Goal: Task Accomplishment & Management: Complete application form

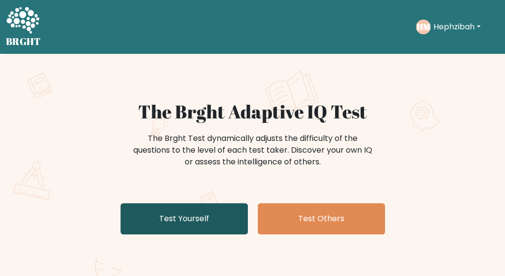
click at [173, 221] on link "Test Yourself" at bounding box center [184, 218] width 127 height 31
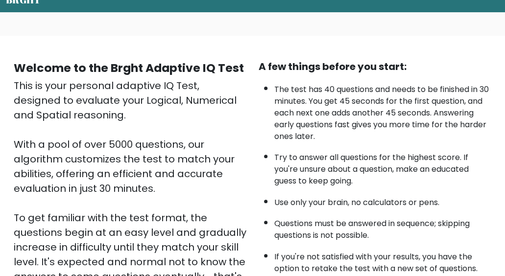
scroll to position [98, 0]
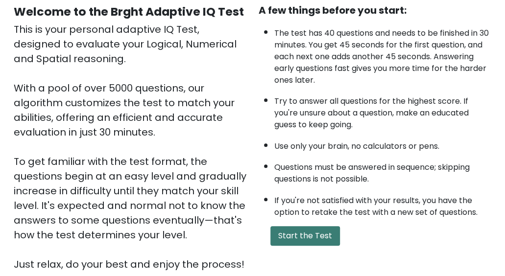
click at [305, 234] on button "Start the Test" at bounding box center [305, 236] width 70 height 20
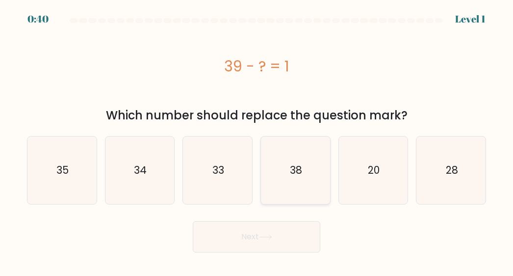
click at [318, 165] on icon "38" at bounding box center [295, 171] width 68 height 68
click at [257, 141] on input "d. 38" at bounding box center [256, 139] width 0 height 2
radio input "true"
click at [266, 230] on button "Next" at bounding box center [256, 236] width 127 height 31
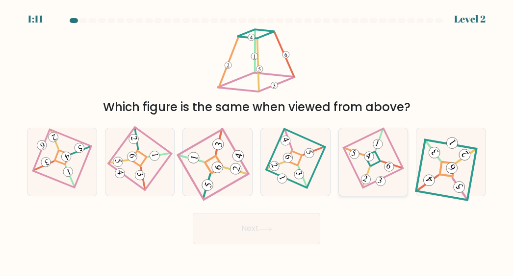
click at [371, 162] on icon at bounding box center [373, 162] width 46 height 54
click at [257, 141] on input "e." at bounding box center [256, 139] width 0 height 2
radio input "true"
click at [286, 219] on button "Next" at bounding box center [256, 228] width 127 height 31
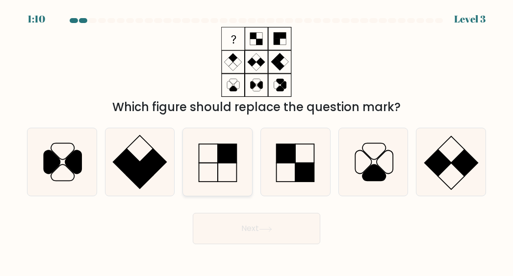
click at [231, 158] on rect at bounding box center [227, 154] width 19 height 19
click at [256, 141] on input "c." at bounding box center [256, 139] width 0 height 2
radio input "true"
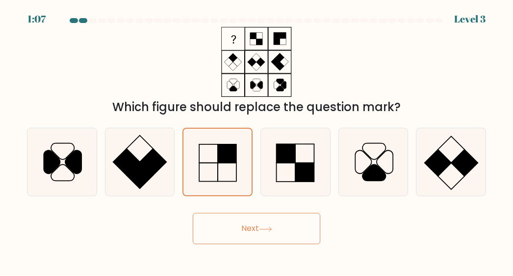
click at [257, 229] on button "Next" at bounding box center [256, 228] width 127 height 31
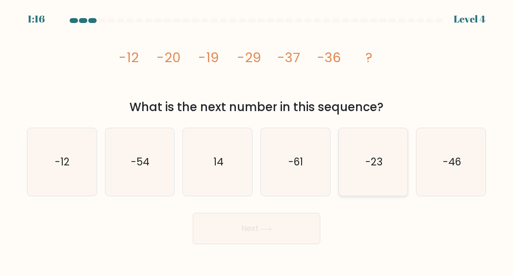
click at [384, 172] on icon "-23" at bounding box center [373, 162] width 68 height 68
click at [257, 141] on input "e. -23" at bounding box center [256, 139] width 0 height 2
radio input "true"
click at [271, 228] on icon at bounding box center [265, 229] width 13 height 5
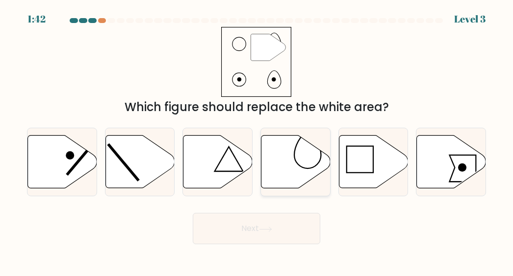
click at [286, 155] on icon at bounding box center [295, 162] width 69 height 53
click at [257, 141] on input "d." at bounding box center [256, 139] width 0 height 2
radio input "true"
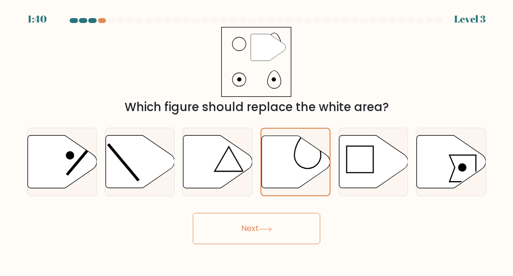
click at [264, 231] on icon at bounding box center [265, 229] width 13 height 5
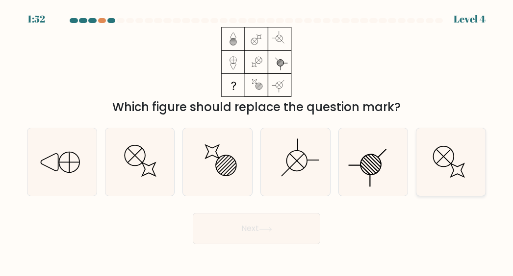
click at [456, 170] on icon at bounding box center [451, 162] width 68 height 68
click at [257, 141] on input "f." at bounding box center [256, 139] width 0 height 2
radio input "true"
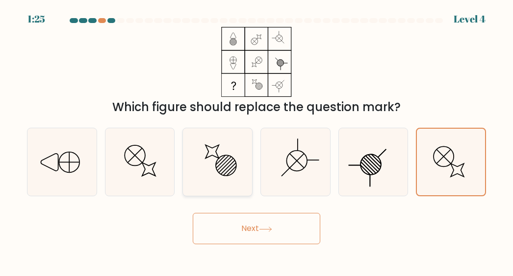
click at [226, 170] on icon at bounding box center [218, 162] width 68 height 68
click at [256, 141] on input "c." at bounding box center [256, 139] width 0 height 2
radio input "true"
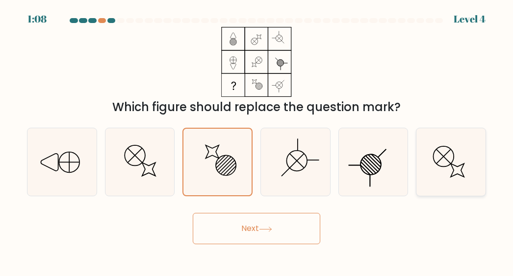
click at [461, 172] on icon at bounding box center [456, 170] width 13 height 13
click at [257, 141] on input "f." at bounding box center [256, 139] width 0 height 2
radio input "true"
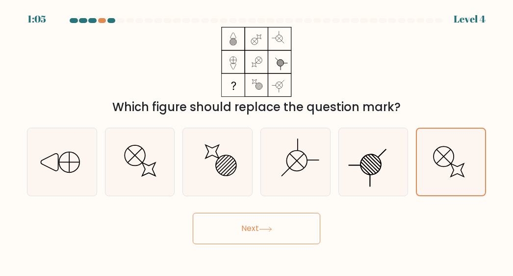
click at [289, 223] on button "Next" at bounding box center [256, 228] width 127 height 31
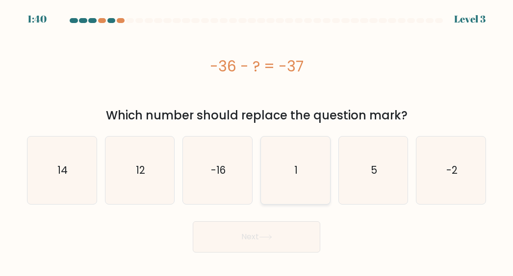
click at [319, 170] on icon "1" at bounding box center [295, 171] width 68 height 68
click at [257, 141] on input "d. 1" at bounding box center [256, 139] width 0 height 2
radio input "true"
click at [274, 228] on button "Next" at bounding box center [256, 236] width 127 height 31
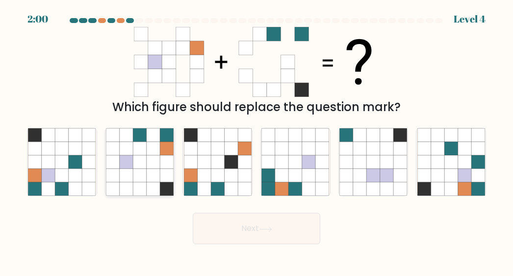
click at [153, 176] on icon at bounding box center [153, 175] width 13 height 13
click at [256, 141] on input "b." at bounding box center [256, 139] width 0 height 2
radio input "true"
click at [223, 218] on button "Next" at bounding box center [256, 228] width 127 height 31
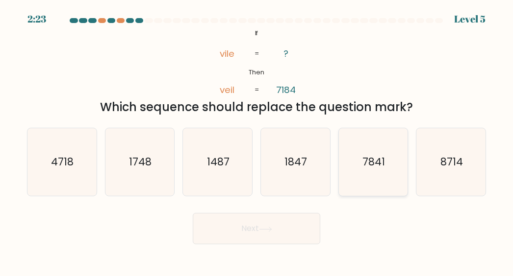
click at [364, 182] on icon "7841" at bounding box center [373, 162] width 68 height 68
click at [257, 141] on input "e. 7841" at bounding box center [256, 139] width 0 height 2
radio input "true"
click at [260, 230] on button "Next" at bounding box center [256, 228] width 127 height 31
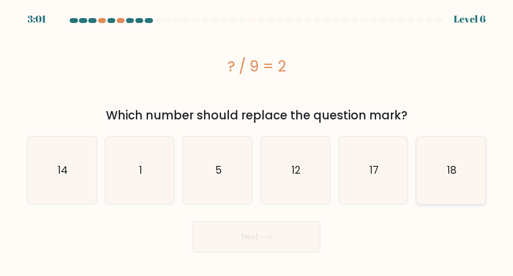
click at [460, 174] on icon "18" at bounding box center [451, 171] width 68 height 68
click at [257, 141] on input "f. 18" at bounding box center [256, 139] width 0 height 2
radio input "true"
click at [261, 234] on button "Next" at bounding box center [256, 236] width 127 height 31
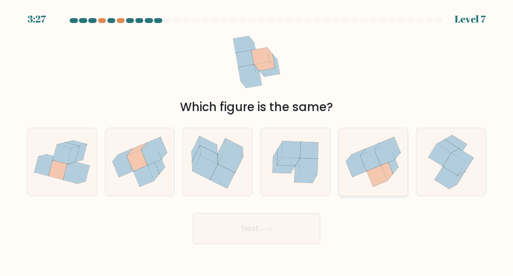
click at [388, 162] on icon at bounding box center [384, 156] width 21 height 22
click at [257, 141] on input "e." at bounding box center [256, 139] width 0 height 2
radio input "true"
click at [267, 222] on button "Next" at bounding box center [256, 228] width 127 height 31
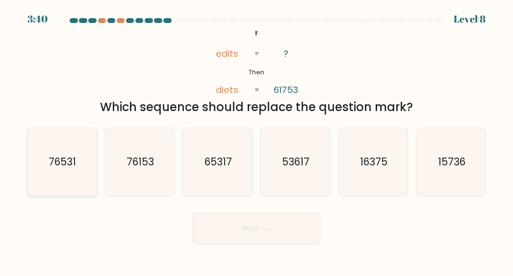
click at [72, 174] on icon "76531" at bounding box center [62, 162] width 68 height 68
click at [256, 141] on input "a. 76531" at bounding box center [256, 139] width 0 height 2
radio input "true"
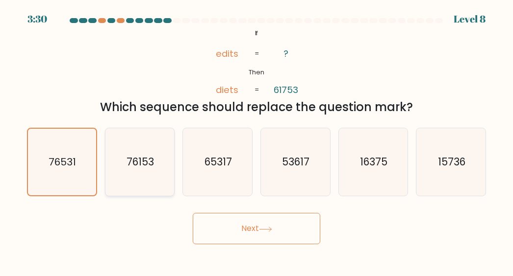
click at [158, 160] on icon "76153" at bounding box center [140, 162] width 68 height 68
click at [256, 141] on input "b. 76153" at bounding box center [256, 139] width 0 height 2
radio input "true"
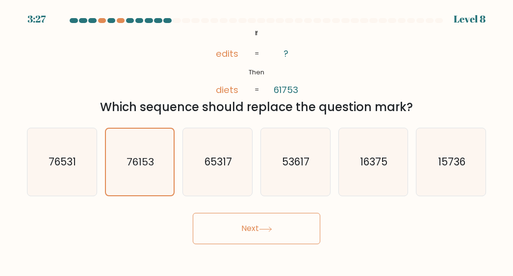
click at [242, 226] on button "Next" at bounding box center [256, 228] width 127 height 31
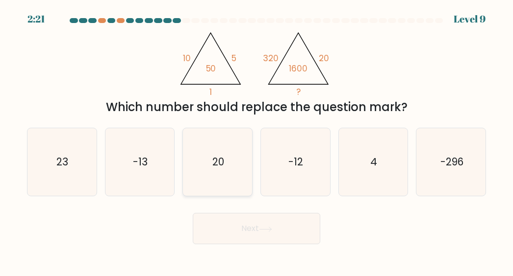
click at [210, 172] on icon "20" at bounding box center [218, 162] width 68 height 68
click at [256, 141] on input "c. 20" at bounding box center [256, 139] width 0 height 2
radio input "true"
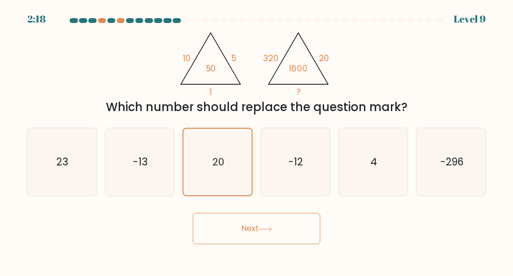
click at [230, 224] on button "Next" at bounding box center [256, 228] width 127 height 31
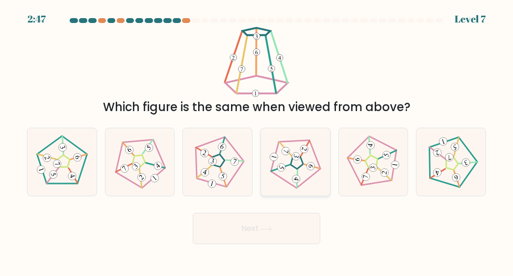
click at [300, 164] on icon at bounding box center [295, 162] width 54 height 54
click at [257, 141] on input "d." at bounding box center [256, 139] width 0 height 2
radio input "true"
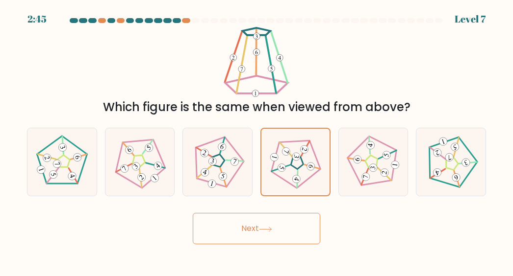
click at [289, 222] on button "Next" at bounding box center [256, 228] width 127 height 31
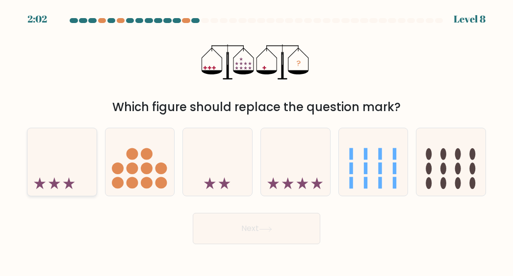
click at [58, 160] on icon at bounding box center [61, 162] width 69 height 57
click at [256, 141] on input "a." at bounding box center [256, 139] width 0 height 2
radio input "true"
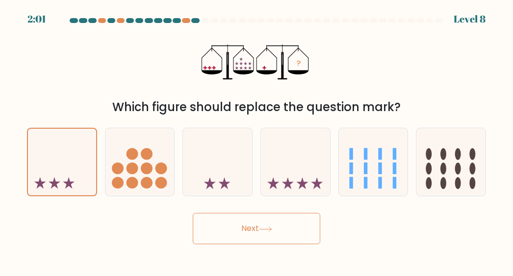
click at [260, 238] on button "Next" at bounding box center [256, 228] width 127 height 31
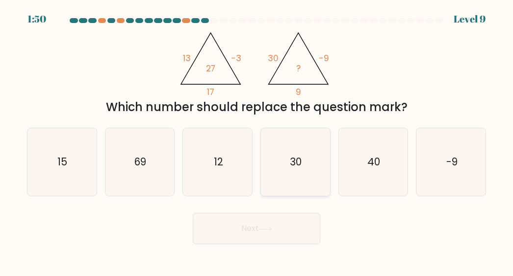
click at [289, 185] on icon "30" at bounding box center [295, 162] width 68 height 68
click at [257, 141] on input "d. 30" at bounding box center [256, 139] width 0 height 2
radio input "true"
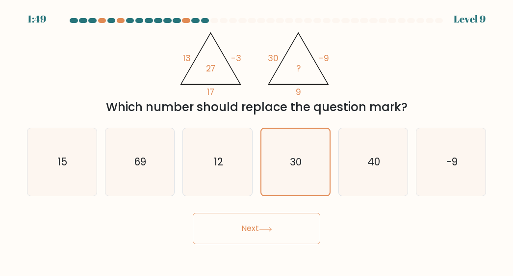
click at [255, 225] on button "Next" at bounding box center [256, 228] width 127 height 31
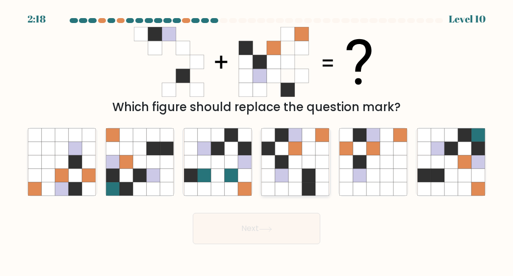
click at [298, 152] on icon at bounding box center [295, 148] width 13 height 13
click at [257, 141] on input "d." at bounding box center [256, 139] width 0 height 2
radio input "true"
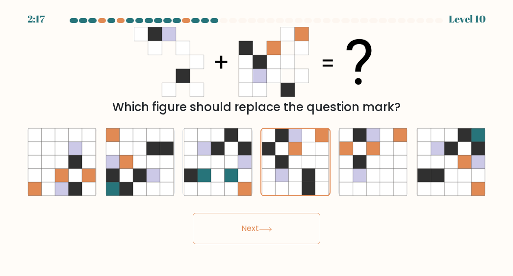
click at [276, 227] on button "Next" at bounding box center [256, 228] width 127 height 31
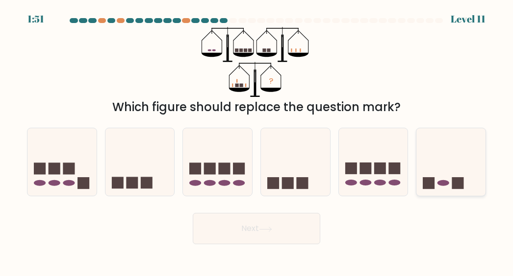
click at [460, 182] on rect at bounding box center [457, 183] width 12 height 12
click at [257, 141] on input "f." at bounding box center [256, 139] width 0 height 2
radio input "true"
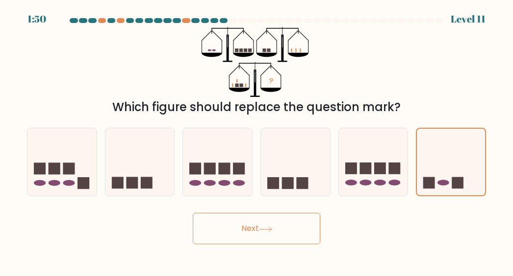
click at [300, 228] on button "Next" at bounding box center [256, 228] width 127 height 31
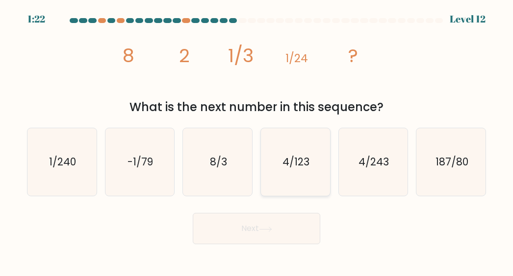
click at [286, 169] on text "4/123" at bounding box center [295, 162] width 27 height 14
click at [257, 141] on input "d. 4/123" at bounding box center [256, 139] width 0 height 2
radio input "true"
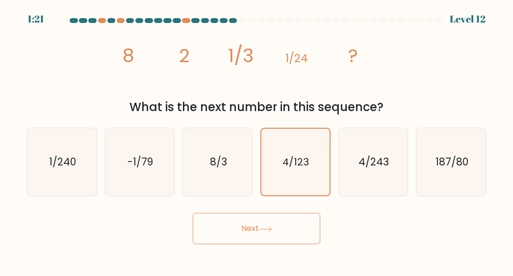
click at [276, 221] on button "Next" at bounding box center [256, 228] width 127 height 31
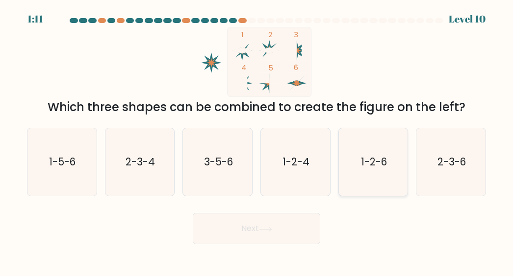
click at [359, 166] on icon "1-2-6" at bounding box center [373, 162] width 68 height 68
click at [257, 141] on input "e. 1-2-6" at bounding box center [256, 139] width 0 height 2
radio input "true"
click at [209, 224] on button "Next" at bounding box center [256, 228] width 127 height 31
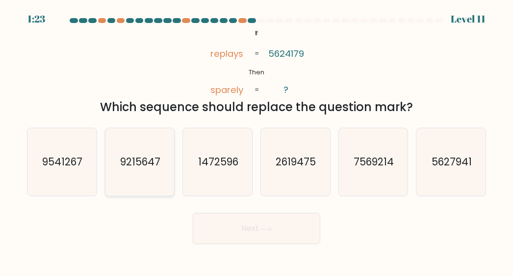
click at [138, 176] on icon "9215647" at bounding box center [140, 162] width 68 height 68
click at [256, 141] on input "b. 9215647" at bounding box center [256, 139] width 0 height 2
radio input "true"
click at [280, 231] on button "Next" at bounding box center [256, 228] width 127 height 31
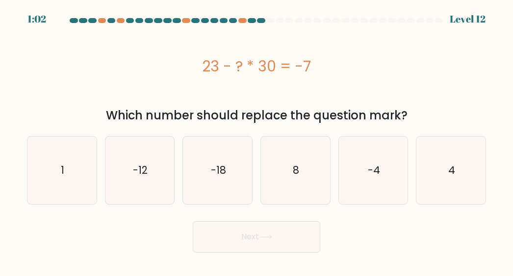
drag, startPoint x: 58, startPoint y: 166, endPoint x: 117, endPoint y: 209, distance: 72.5
click at [58, 167] on icon "1" at bounding box center [62, 171] width 68 height 68
click at [256, 141] on input "a. 1" at bounding box center [256, 139] width 0 height 2
radio input "true"
click at [243, 235] on button "Next" at bounding box center [256, 236] width 127 height 31
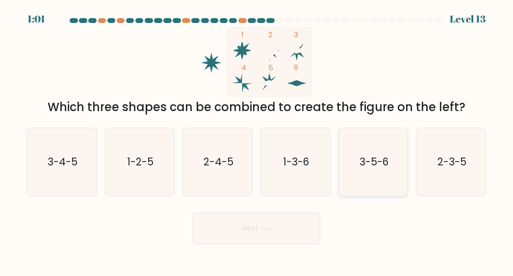
click at [371, 167] on text "3-5-6" at bounding box center [373, 162] width 29 height 14
click at [257, 141] on input "e. 3-5-6" at bounding box center [256, 139] width 0 height 2
radio input "true"
click at [248, 228] on button "Next" at bounding box center [256, 228] width 127 height 31
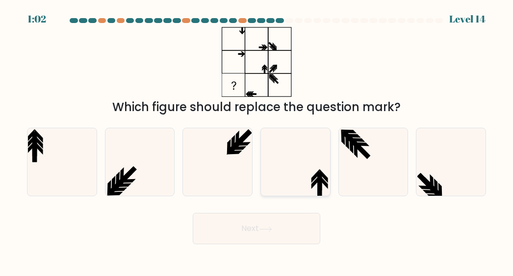
click at [295, 183] on icon at bounding box center [295, 162] width 68 height 68
click at [257, 141] on input "d." at bounding box center [256, 139] width 0 height 2
radio input "true"
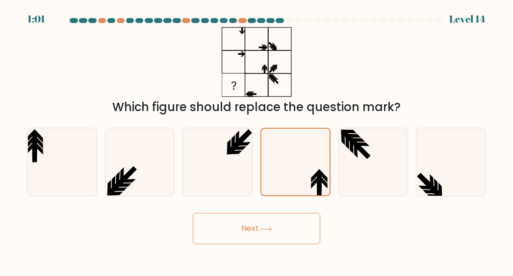
click at [273, 216] on button "Next" at bounding box center [256, 228] width 127 height 31
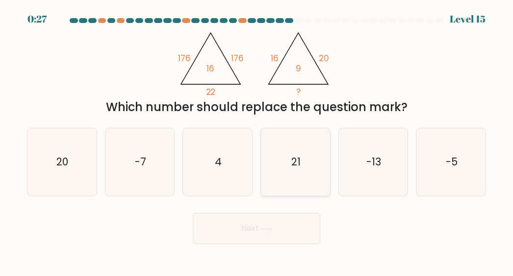
click at [286, 169] on icon "21" at bounding box center [295, 162] width 68 height 68
click at [257, 141] on input "d. 21" at bounding box center [256, 139] width 0 height 2
radio input "true"
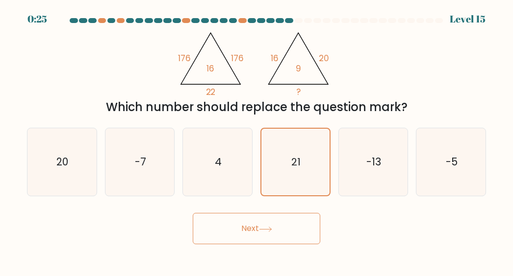
click at [267, 220] on button "Next" at bounding box center [256, 228] width 127 height 31
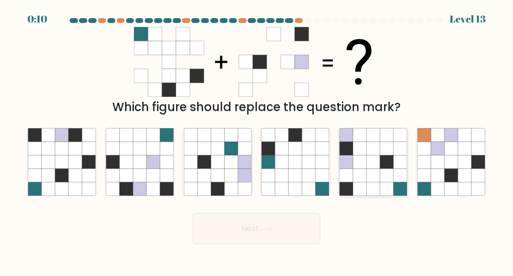
click at [364, 162] on icon at bounding box center [359, 162] width 13 height 13
click at [257, 141] on input "e." at bounding box center [256, 139] width 0 height 2
radio input "true"
click at [274, 225] on button "Next" at bounding box center [256, 228] width 127 height 31
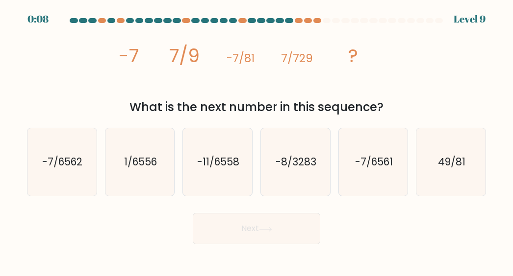
drag, startPoint x: 400, startPoint y: 180, endPoint x: 279, endPoint y: 228, distance: 129.6
click at [398, 180] on icon "-7/6561" at bounding box center [373, 162] width 68 height 68
click at [257, 141] on input "e. -7/6561" at bounding box center [256, 139] width 0 height 2
radio input "true"
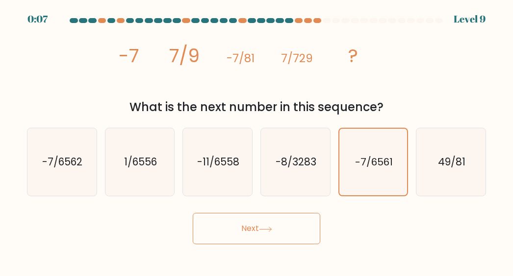
click at [260, 232] on button "Next" at bounding box center [256, 228] width 127 height 31
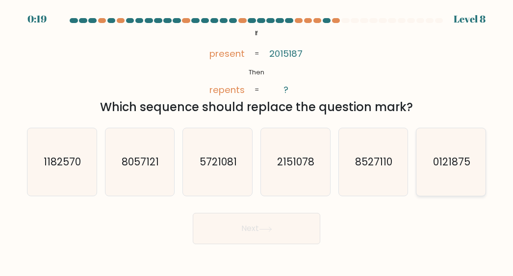
click at [444, 179] on icon "0121875" at bounding box center [451, 162] width 68 height 68
click at [257, 141] on input "f. 0121875" at bounding box center [256, 139] width 0 height 2
radio input "true"
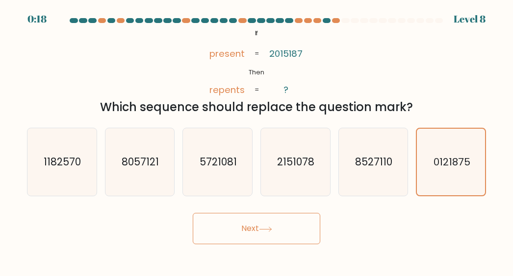
click at [239, 232] on button "Next" at bounding box center [256, 228] width 127 height 31
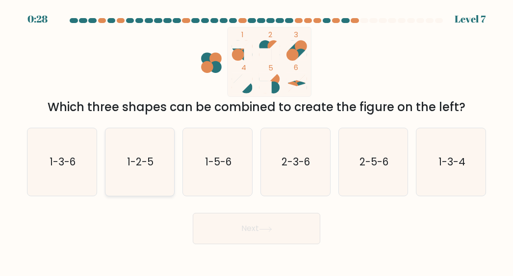
click at [143, 171] on icon "1-2-5" at bounding box center [140, 162] width 68 height 68
click at [256, 141] on input "b. 1-2-5" at bounding box center [256, 139] width 0 height 2
radio input "true"
click at [209, 222] on button "Next" at bounding box center [256, 228] width 127 height 31
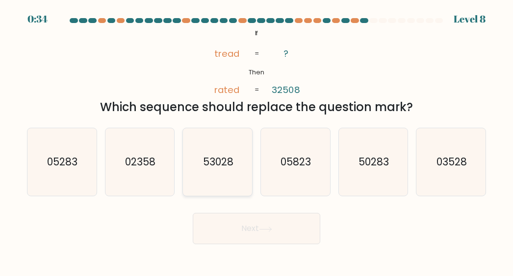
click at [219, 160] on text "53028" at bounding box center [218, 162] width 30 height 14
click at [256, 141] on input "c. 53028" at bounding box center [256, 139] width 0 height 2
radio input "true"
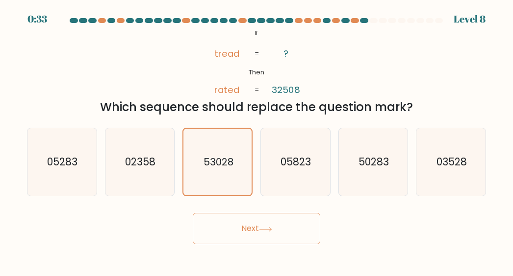
click at [232, 228] on button "Next" at bounding box center [256, 228] width 127 height 31
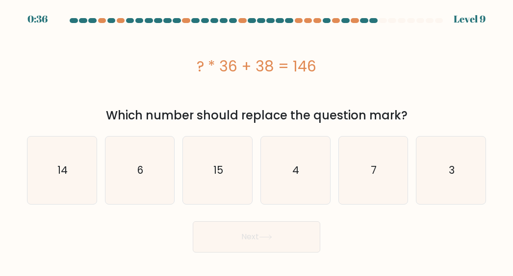
drag, startPoint x: 452, startPoint y: 174, endPoint x: 293, endPoint y: 245, distance: 174.1
click at [446, 174] on icon "3" at bounding box center [451, 171] width 68 height 68
click at [440, 141] on icon "3" at bounding box center [451, 171] width 68 height 68
click at [257, 141] on input "f. 3" at bounding box center [256, 139] width 0 height 2
radio input "true"
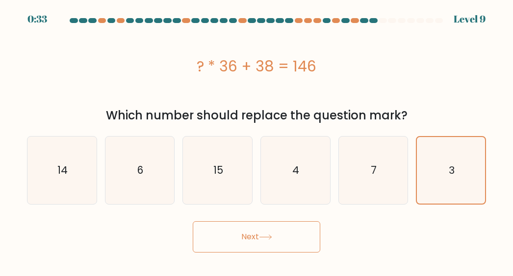
click at [287, 221] on div "Next" at bounding box center [256, 235] width 470 height 36
click at [285, 229] on button "Next" at bounding box center [256, 236] width 127 height 31
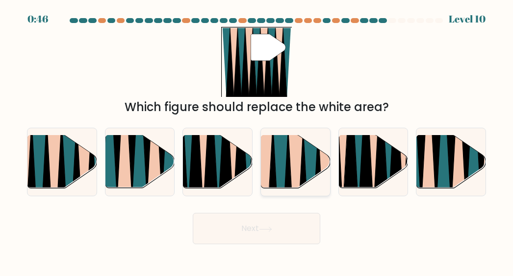
click at [287, 161] on icon at bounding box center [287, 192] width 15 height 138
click at [257, 141] on input "d." at bounding box center [256, 139] width 0 height 2
radio input "true"
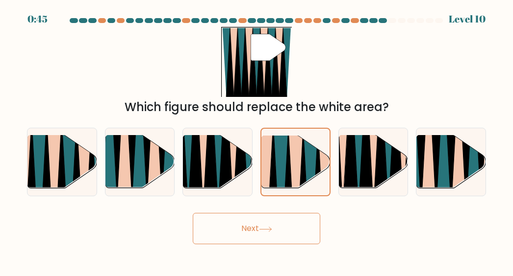
click at [262, 227] on icon at bounding box center [265, 229] width 13 height 5
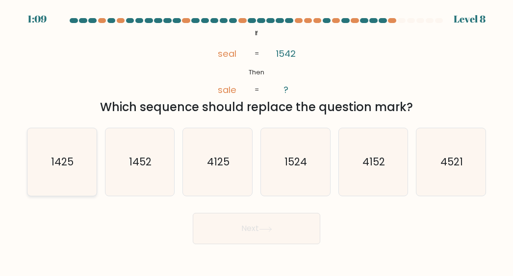
click at [70, 166] on text "1425" at bounding box center [62, 162] width 23 height 14
click at [256, 141] on input "a. 1425" at bounding box center [256, 139] width 0 height 2
radio input "true"
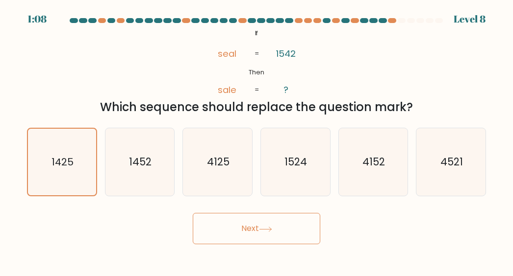
click at [241, 230] on button "Next" at bounding box center [256, 228] width 127 height 31
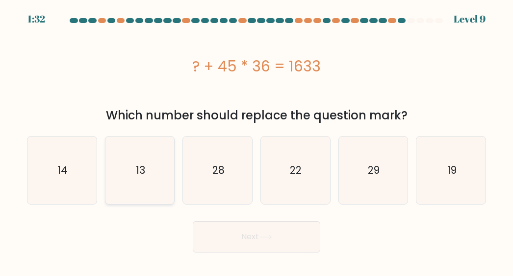
click at [120, 167] on icon "13" at bounding box center [140, 171] width 68 height 68
click at [256, 141] on input "b. 13" at bounding box center [256, 139] width 0 height 2
radio input "true"
click at [209, 228] on button "Next" at bounding box center [256, 236] width 127 height 31
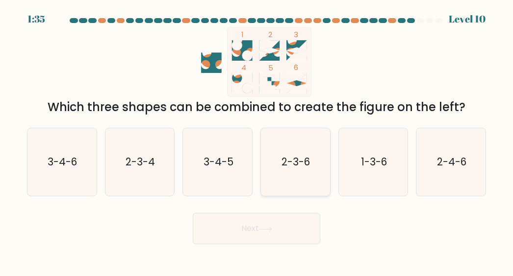
click at [291, 161] on text "2-3-6" at bounding box center [296, 162] width 28 height 14
click at [257, 141] on input "d. 2-3-6" at bounding box center [256, 139] width 0 height 2
radio input "true"
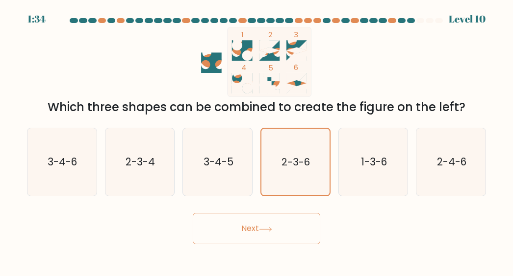
click at [279, 218] on button "Next" at bounding box center [256, 228] width 127 height 31
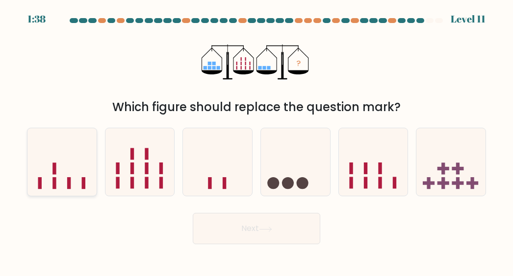
click at [65, 172] on icon at bounding box center [61, 162] width 69 height 57
click at [256, 141] on input "a." at bounding box center [256, 139] width 0 height 2
radio input "true"
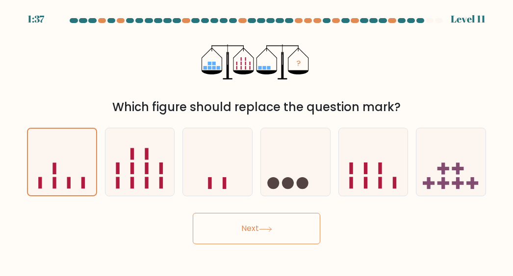
click at [223, 220] on button "Next" at bounding box center [256, 228] width 127 height 31
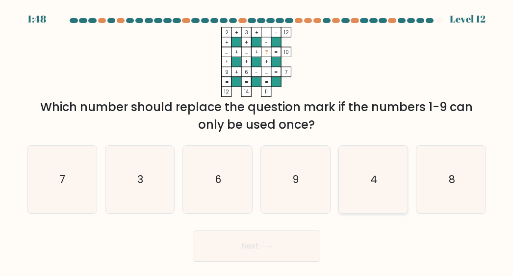
click at [383, 196] on icon "4" at bounding box center [373, 180] width 68 height 68
click at [257, 141] on input "e. 4" at bounding box center [256, 139] width 0 height 2
radio input "true"
click at [293, 243] on button "Next" at bounding box center [256, 246] width 127 height 31
